Goal: Communication & Community: Answer question/provide support

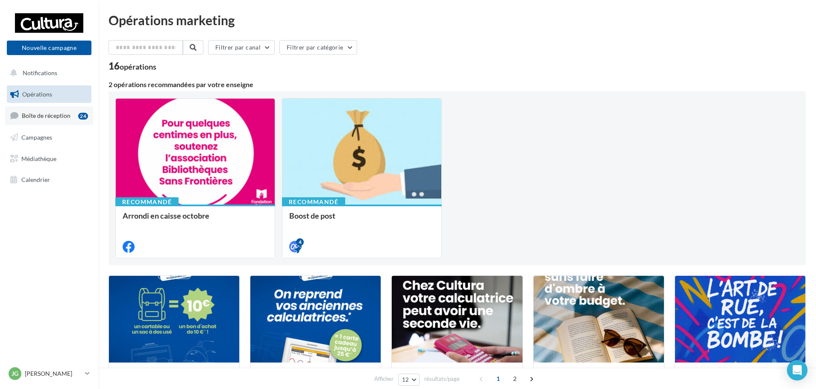
click at [55, 118] on span "Boîte de réception" at bounding box center [46, 115] width 49 height 7
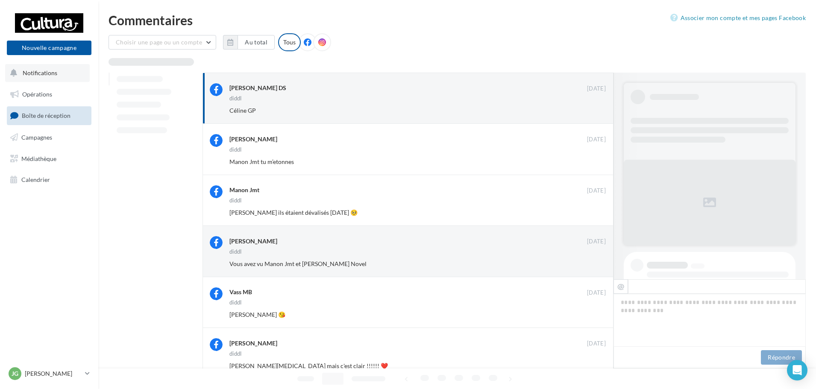
click at [62, 80] on button "Notifications" at bounding box center [47, 73] width 85 height 18
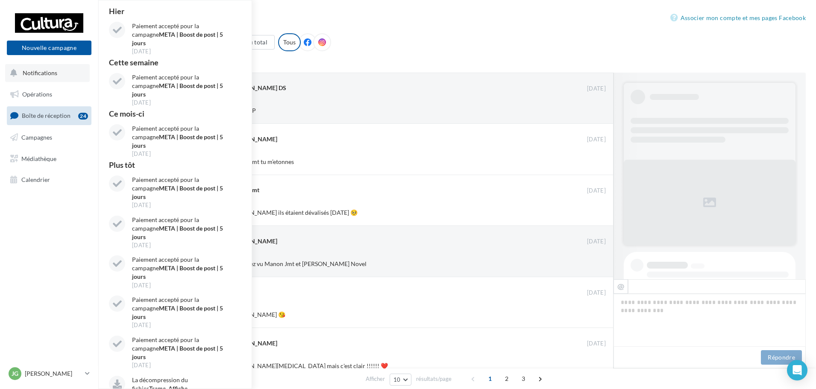
click at [62, 80] on button "Notifications Hier Paiement accepté pour la campagne META | Boost de post | 5 j…" at bounding box center [47, 73] width 85 height 18
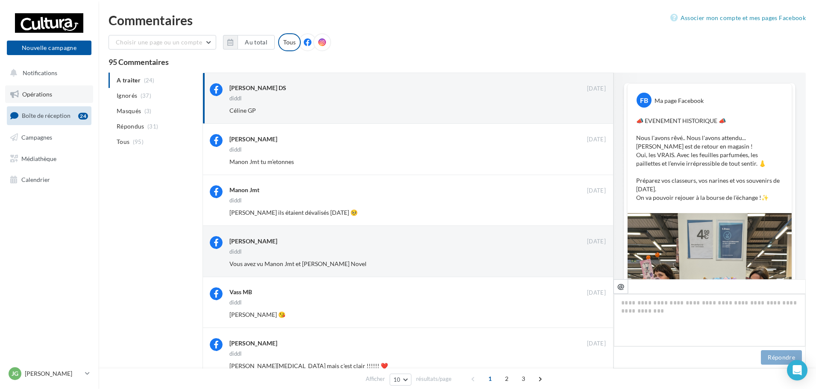
scroll to position [127, 0]
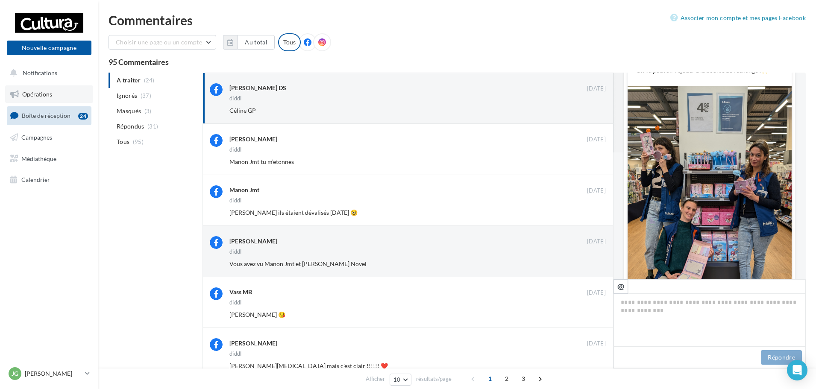
click at [62, 96] on link "Opérations" at bounding box center [49, 94] width 88 height 18
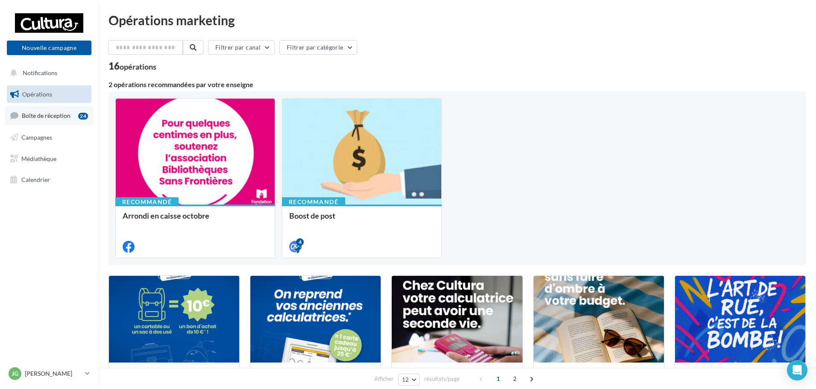
click at [75, 121] on link "Boîte de réception 24" at bounding box center [49, 115] width 88 height 18
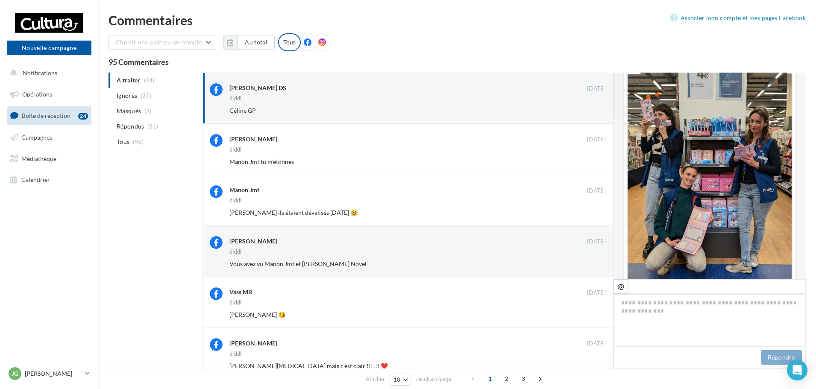
scroll to position [144, 0]
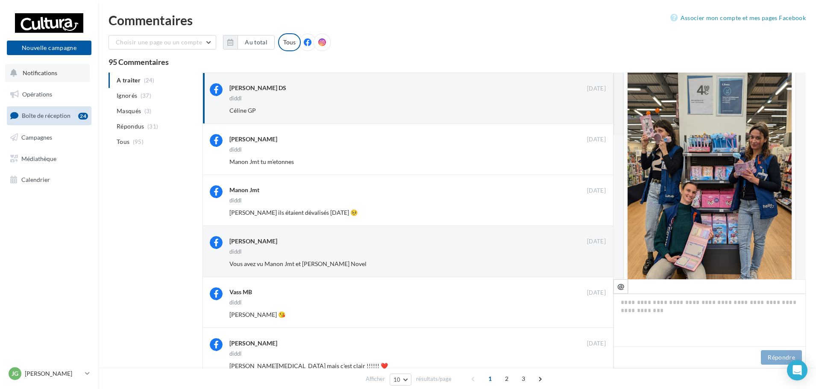
click at [35, 77] on button "Notifications" at bounding box center [47, 73] width 85 height 18
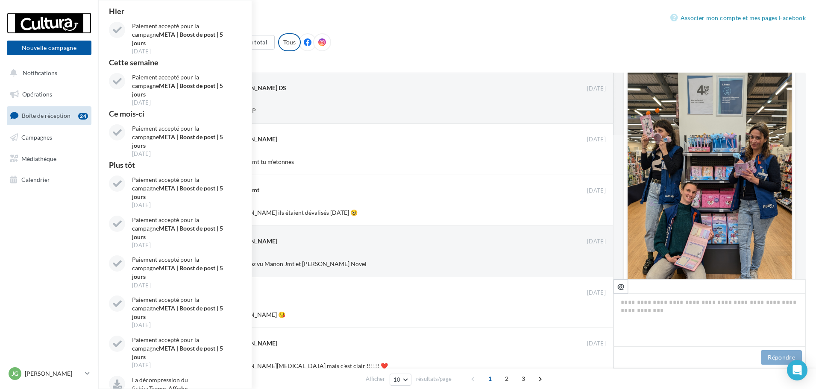
click at [54, 25] on div at bounding box center [49, 22] width 68 height 21
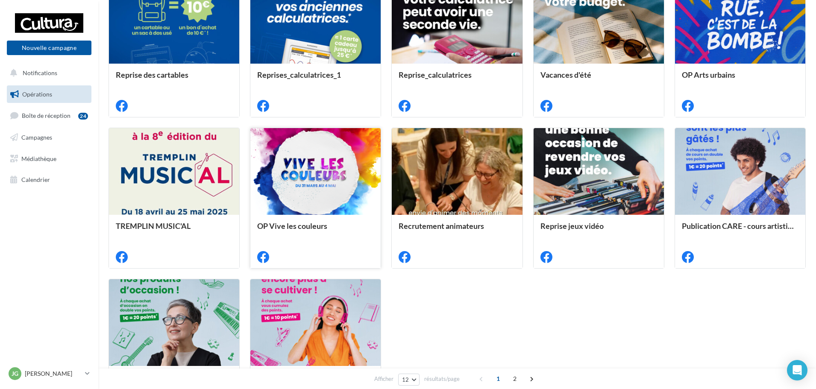
scroll to position [401, 0]
